Goal: Find specific page/section: Find specific page/section

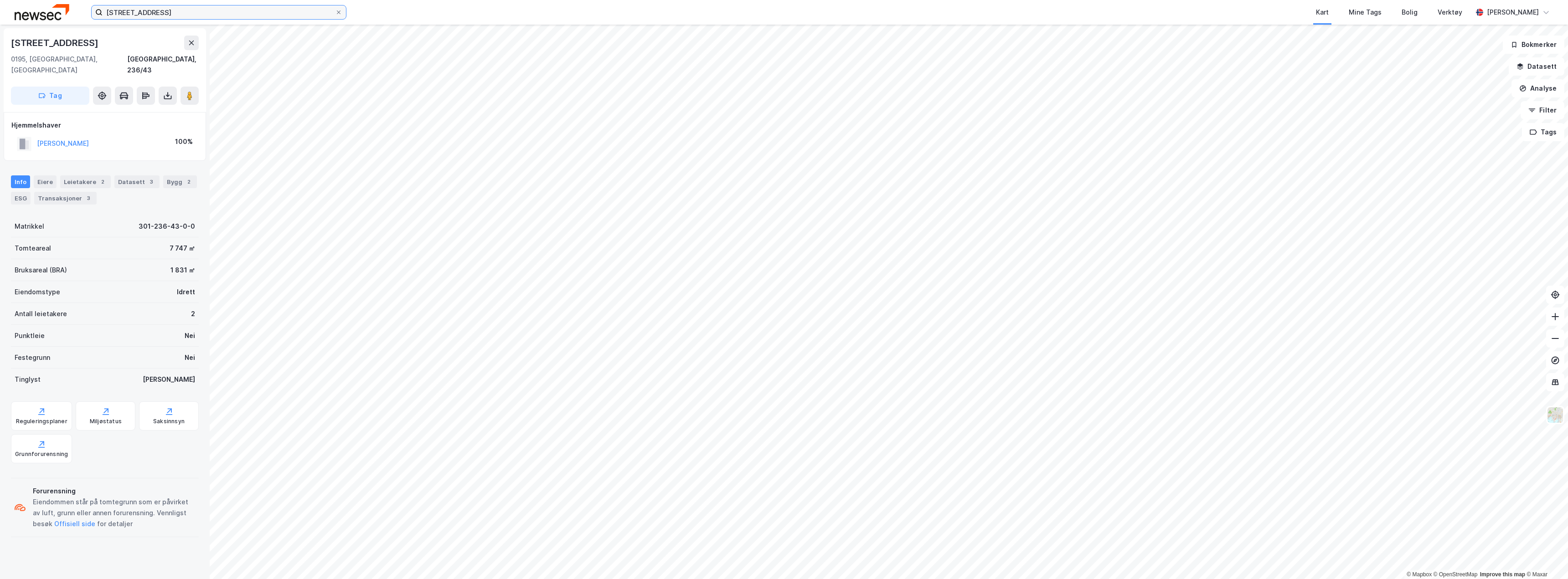
drag, startPoint x: 168, startPoint y: 10, endPoint x: 0, endPoint y: 1, distance: 168.2
click at [0, 1] on div "enebakkveien 69 Kart Mine Tags Bolig Verktøy [PERSON_NAME]" at bounding box center [784, 12] width 1568 height 24
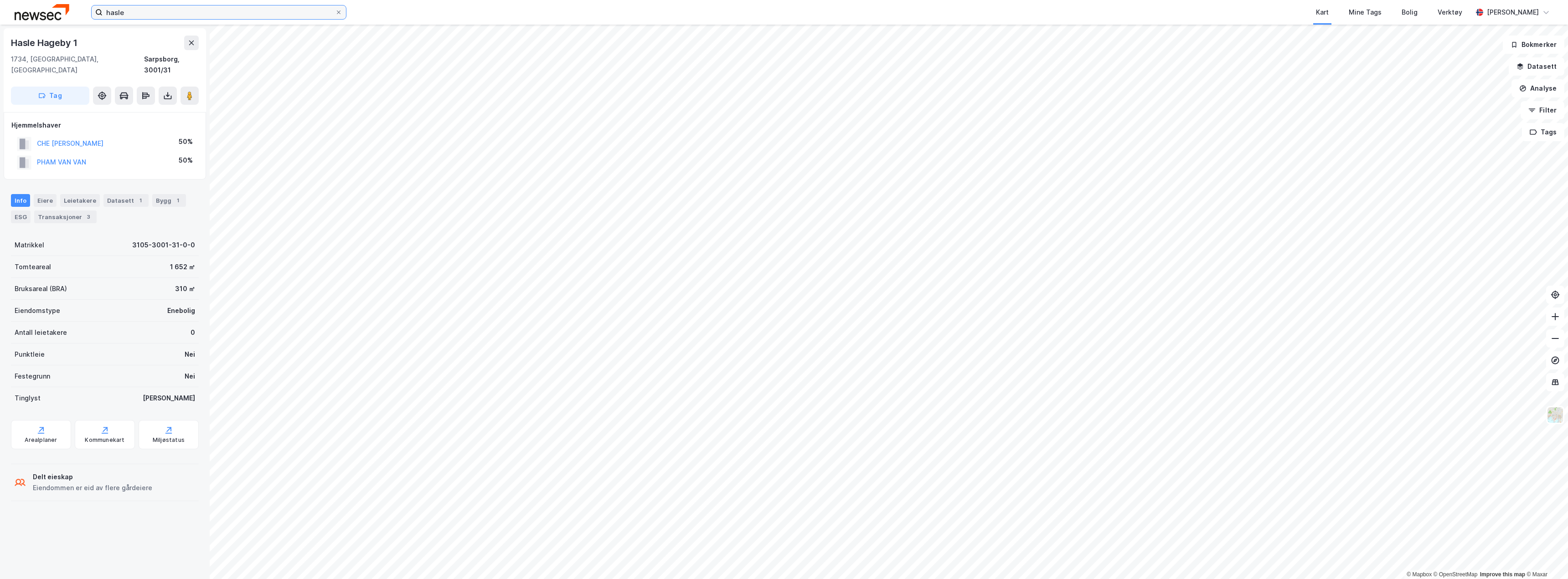
drag, startPoint x: 170, startPoint y: 9, endPoint x: 13, endPoint y: 0, distance: 157.3
click at [17, 1] on div "hasle Kart Mine Tags Bolig Verktøy [PERSON_NAME]" at bounding box center [784, 12] width 1568 height 24
type input "hasle"
click at [48, 16] on img at bounding box center [42, 12] width 55 height 16
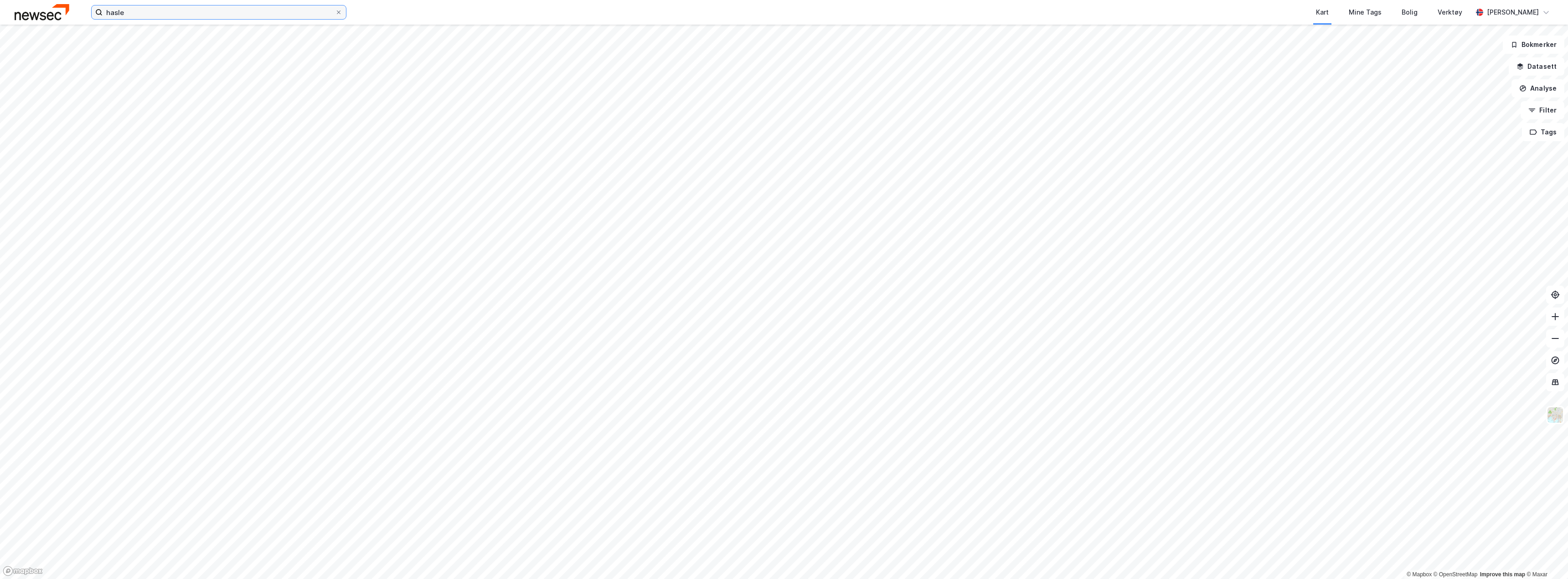
click at [163, 11] on input "hasle" at bounding box center [219, 12] width 233 height 13
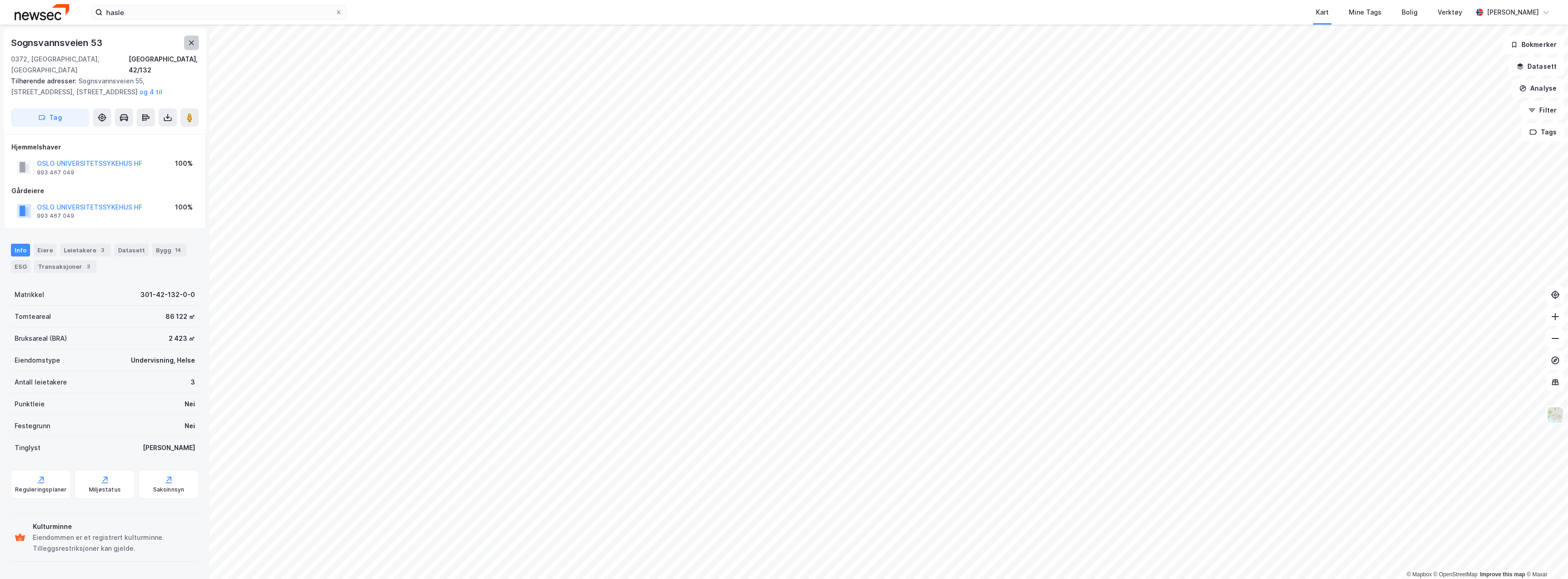
click at [192, 44] on icon at bounding box center [192, 43] width 7 height 7
